Goal: Task Accomplishment & Management: Use online tool/utility

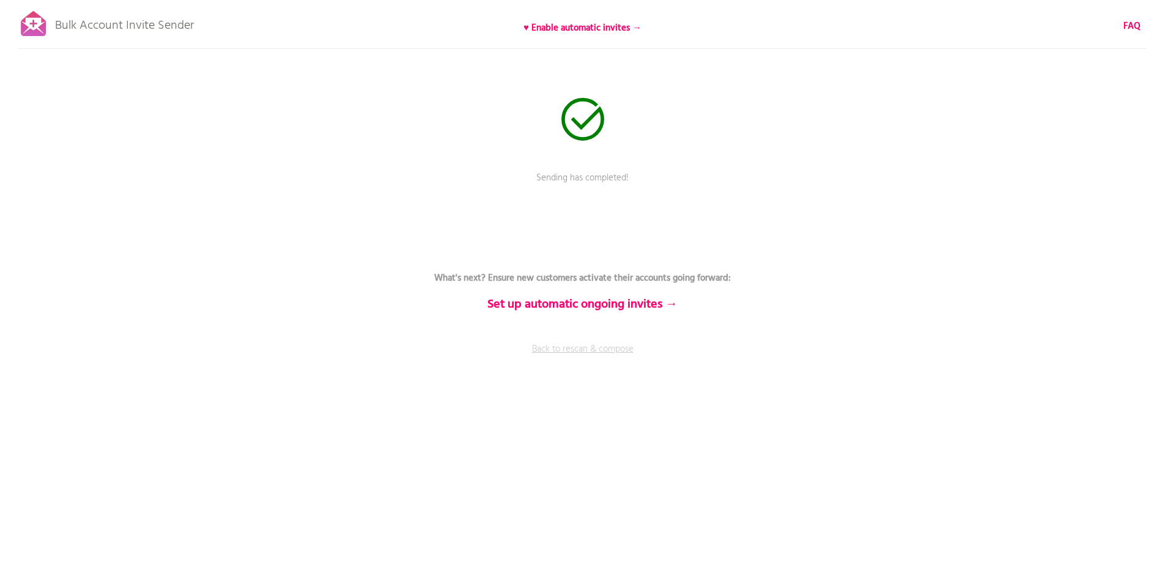
click at [555, 349] on link "Back to rescan & compose" at bounding box center [582, 358] width 367 height 31
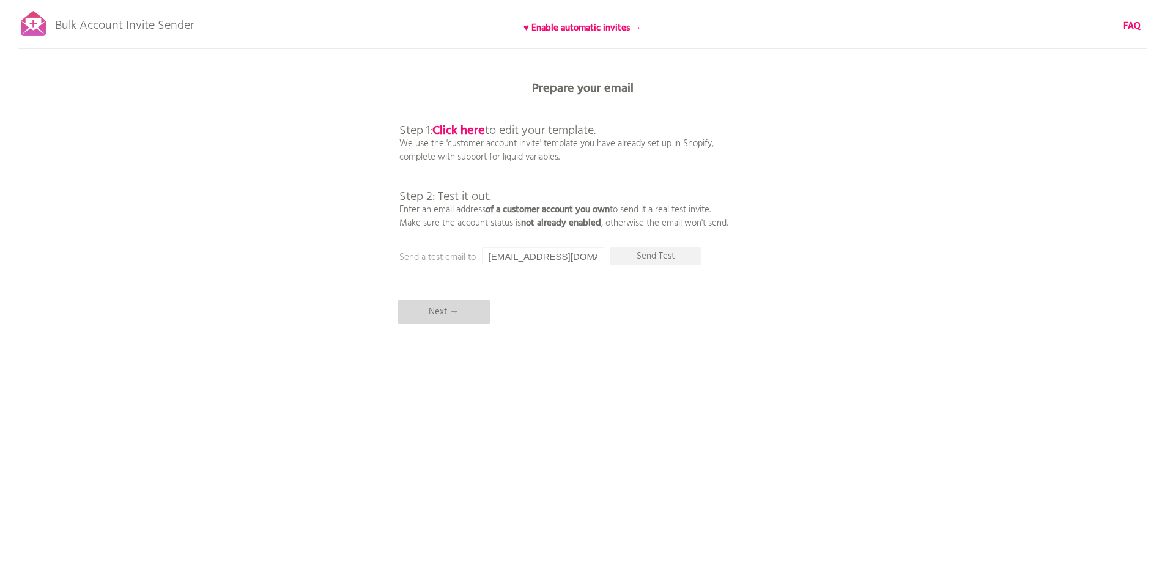
click at [428, 314] on p "Next →" at bounding box center [444, 312] width 92 height 24
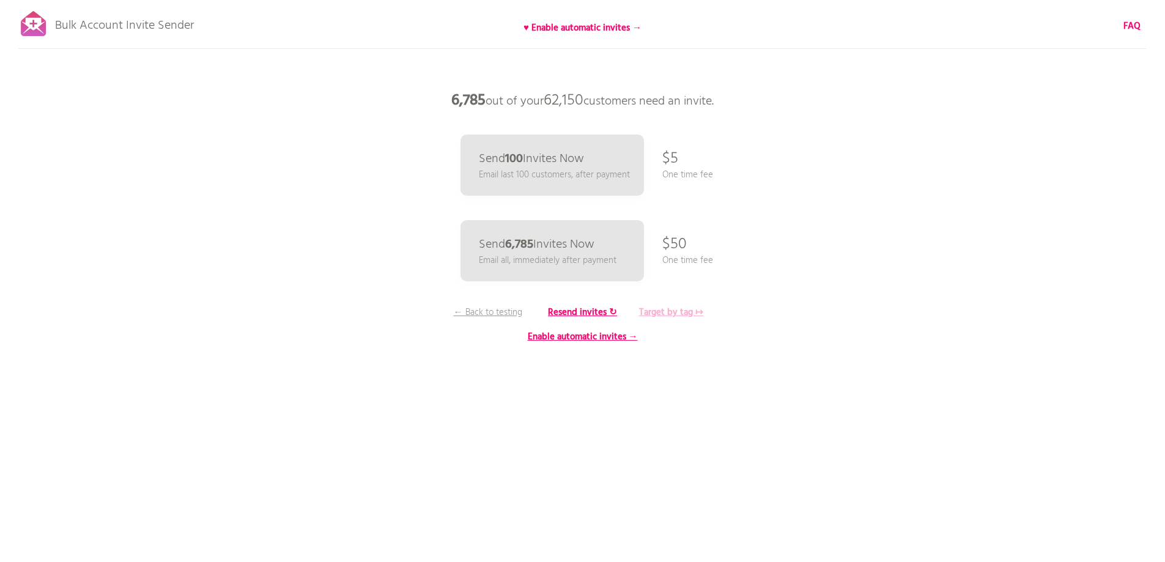
click at [665, 316] on b "Target by tag ↦" at bounding box center [671, 312] width 64 height 15
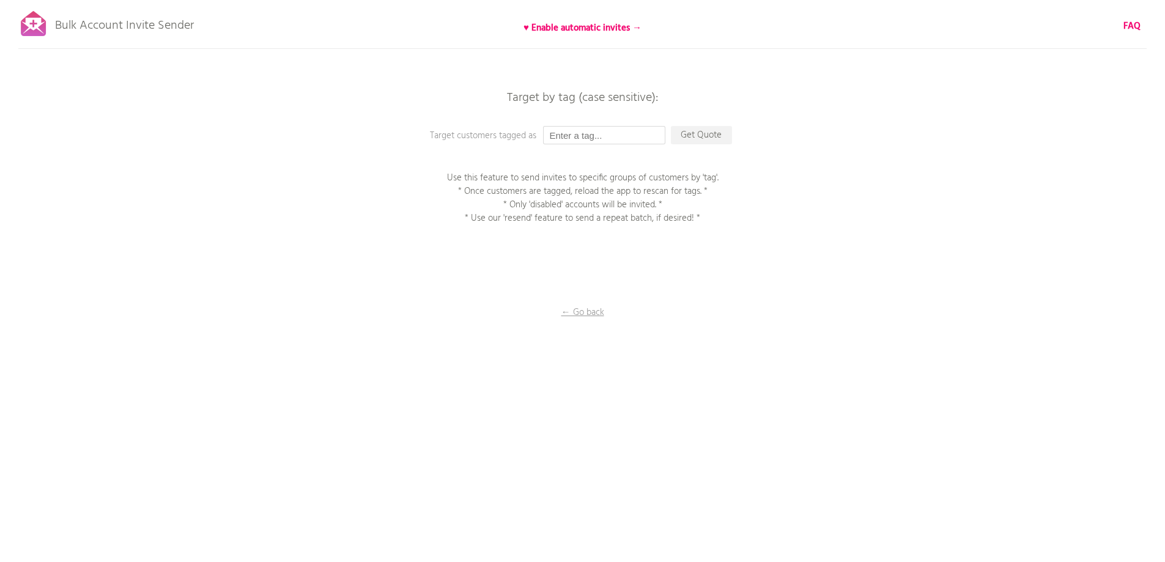
click at [606, 136] on input "text" at bounding box center [604, 135] width 122 height 18
type input "P1EE"
click at [689, 131] on p "Get Quote" at bounding box center [701, 135] width 61 height 18
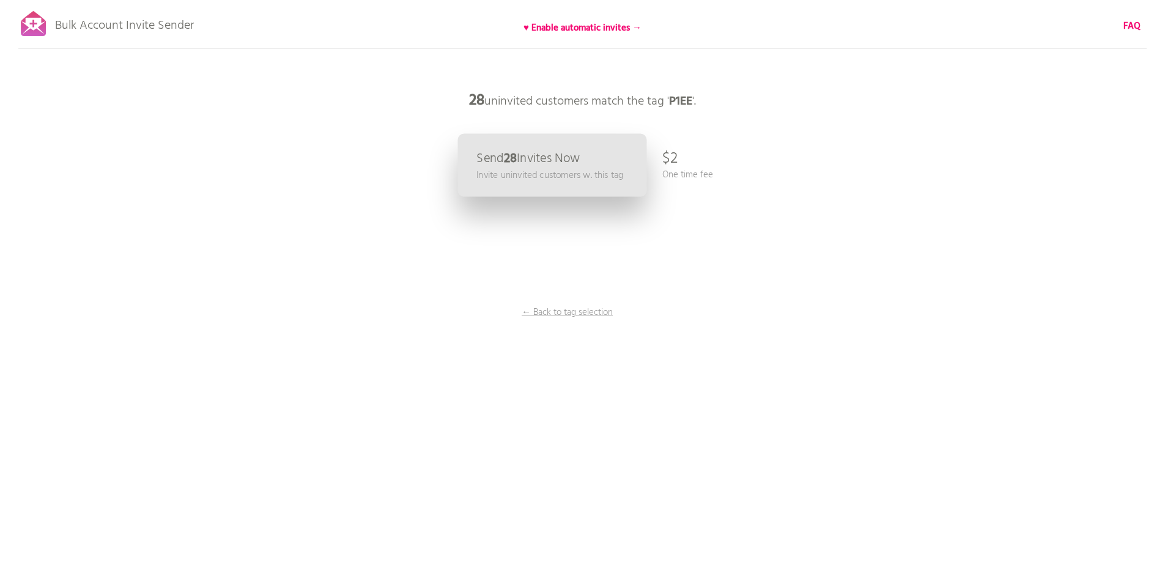
click at [577, 162] on p "Send 28 Invites Now" at bounding box center [527, 158] width 103 height 13
